Goal: Transaction & Acquisition: Purchase product/service

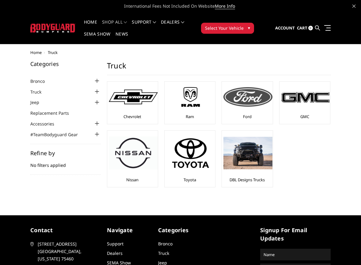
click at [249, 107] on img at bounding box center [247, 97] width 49 height 20
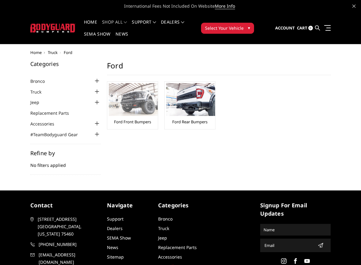
click at [133, 100] on img at bounding box center [133, 99] width 49 height 33
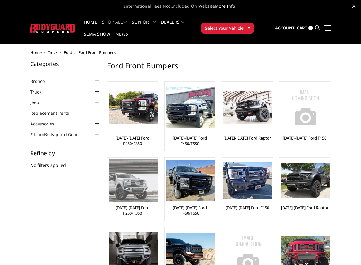
click at [138, 189] on img at bounding box center [133, 180] width 49 height 43
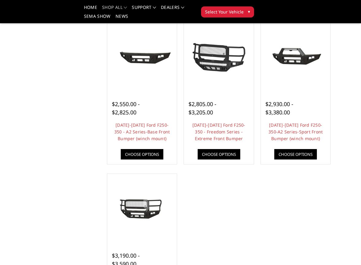
scroll to position [368, 0]
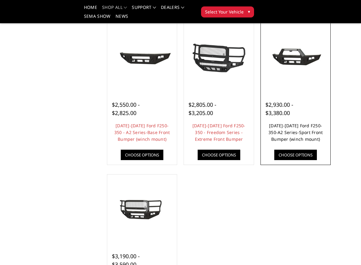
click at [303, 125] on link "2017-2022 Ford F250-350-A2 Series-Sport Front Bumper (winch mount)" at bounding box center [295, 132] width 54 height 19
